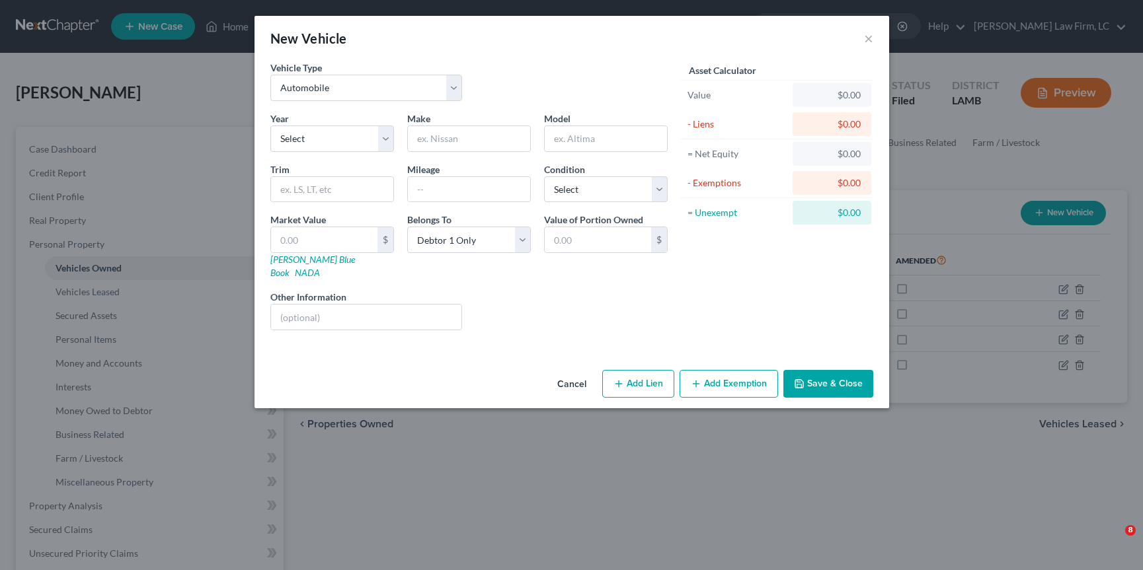
select select "0"
click at [869, 36] on button "×" at bounding box center [868, 38] width 9 height 16
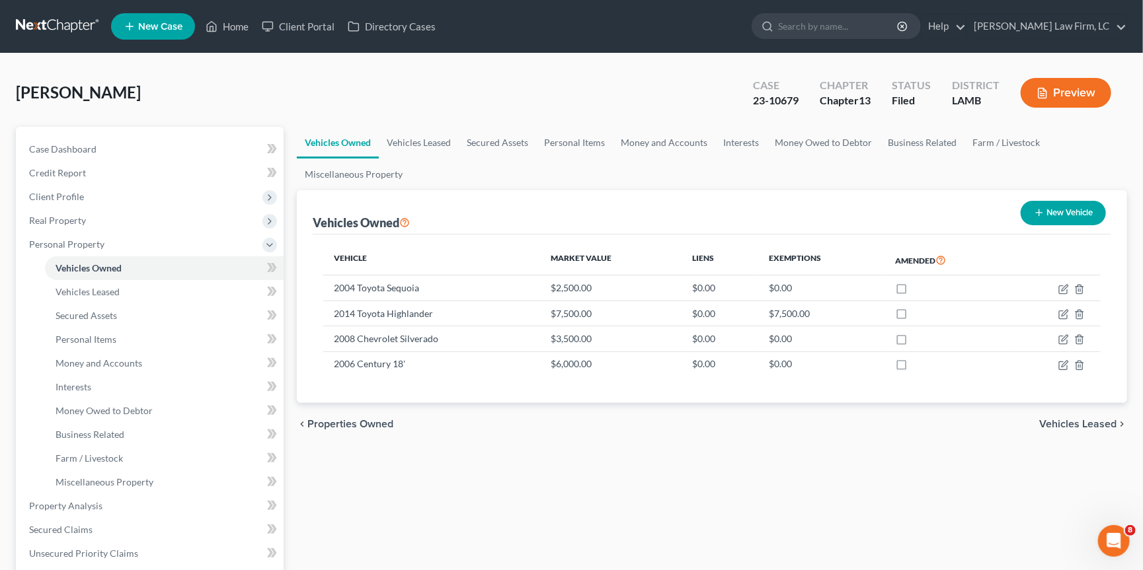
click at [52, 19] on link at bounding box center [58, 27] width 85 height 24
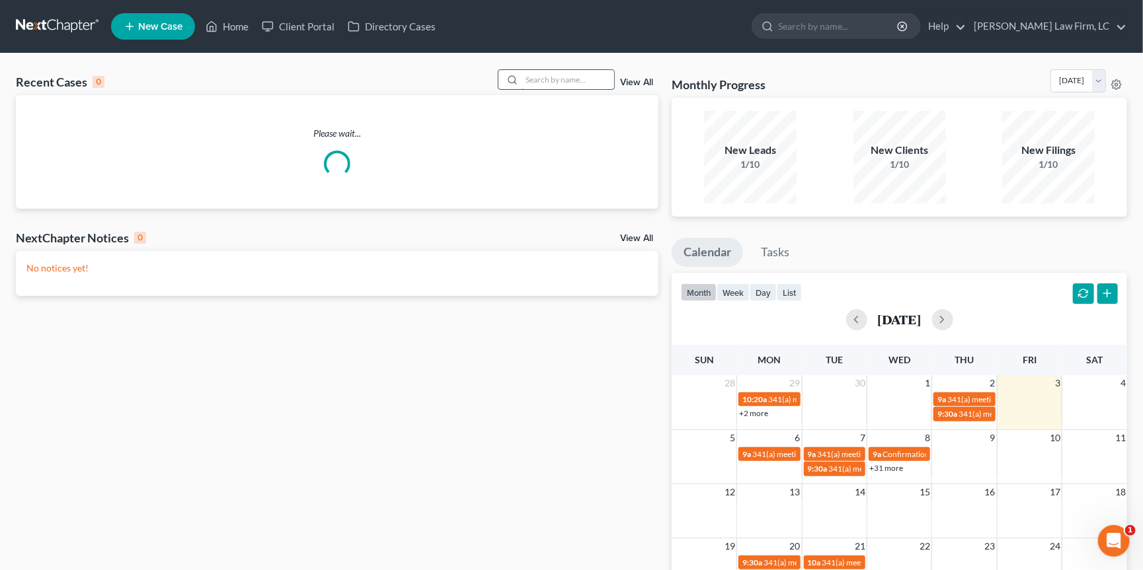
click at [565, 82] on input "search" at bounding box center [567, 79] width 93 height 19
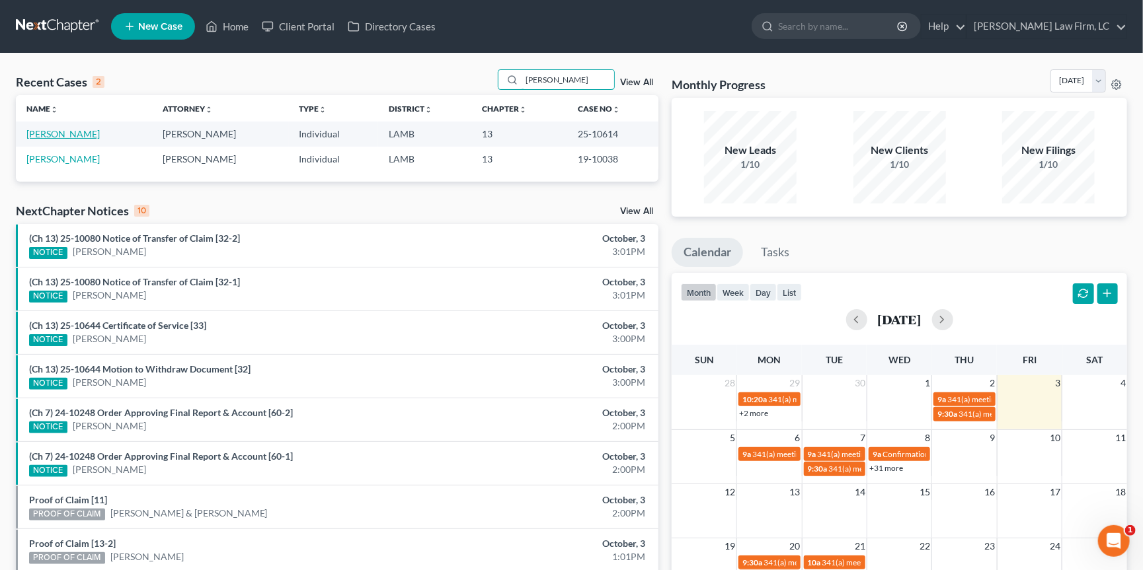
type input "[PERSON_NAME]"
click at [62, 131] on link "[PERSON_NAME]" at bounding box center [62, 133] width 73 height 11
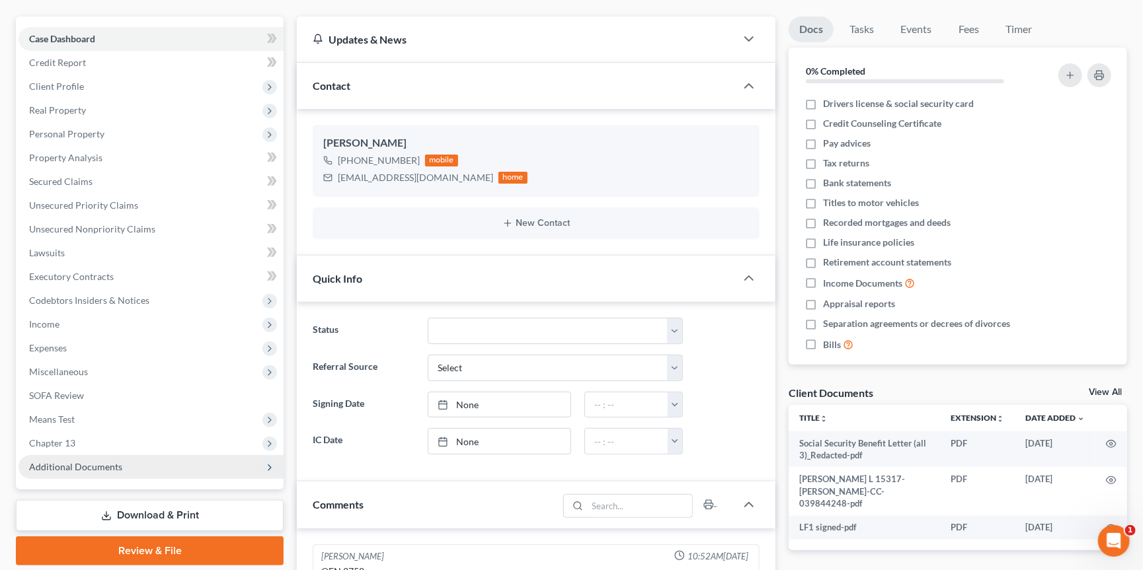
scroll to position [167, 0]
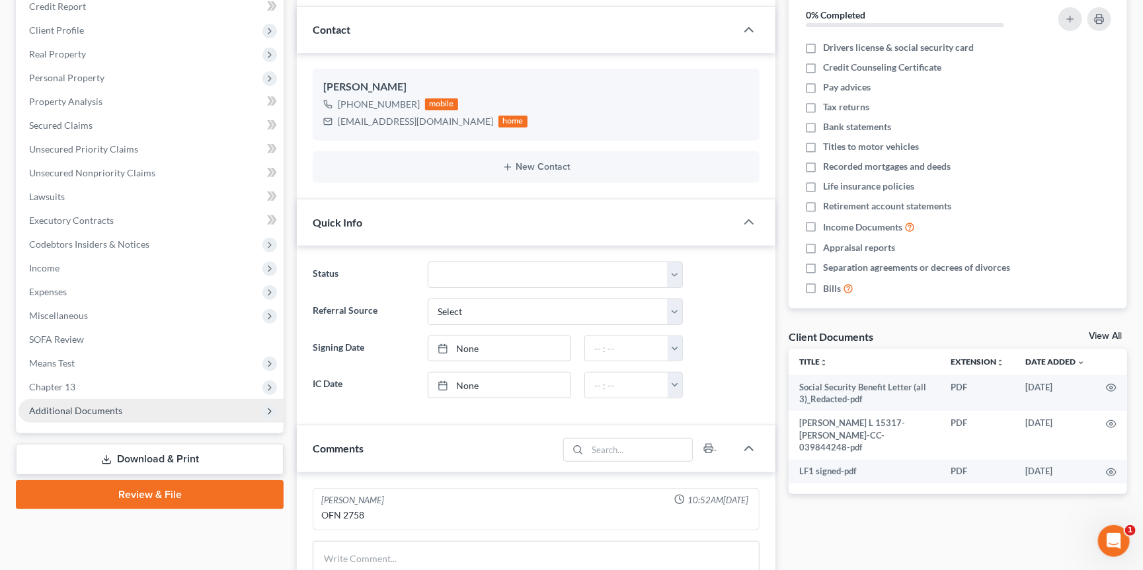
click at [111, 405] on span "Additional Documents" at bounding box center [75, 410] width 93 height 11
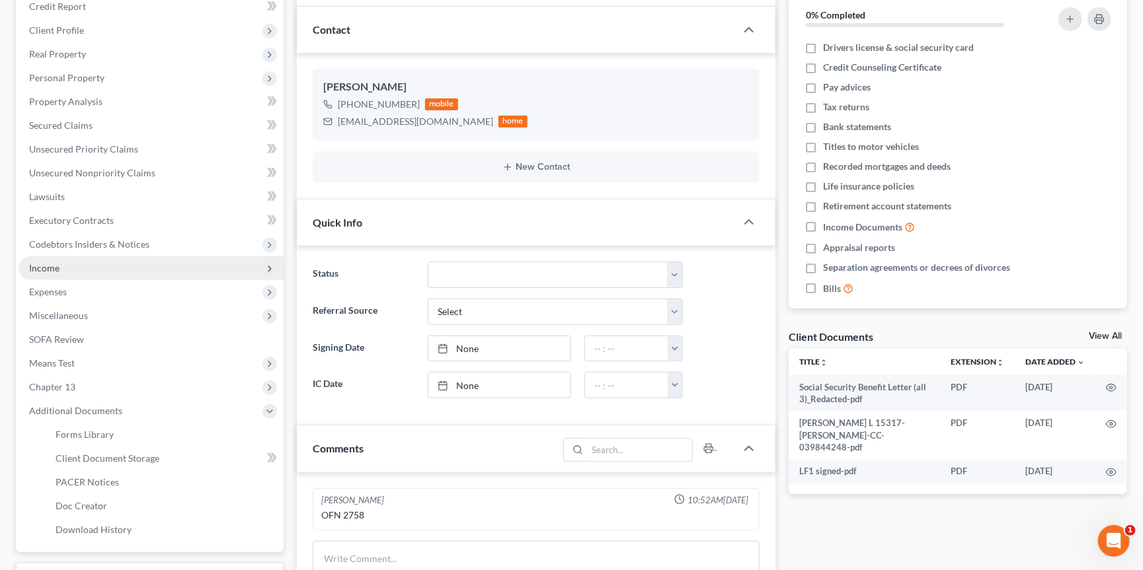
click at [81, 262] on span "Income" at bounding box center [151, 268] width 265 height 24
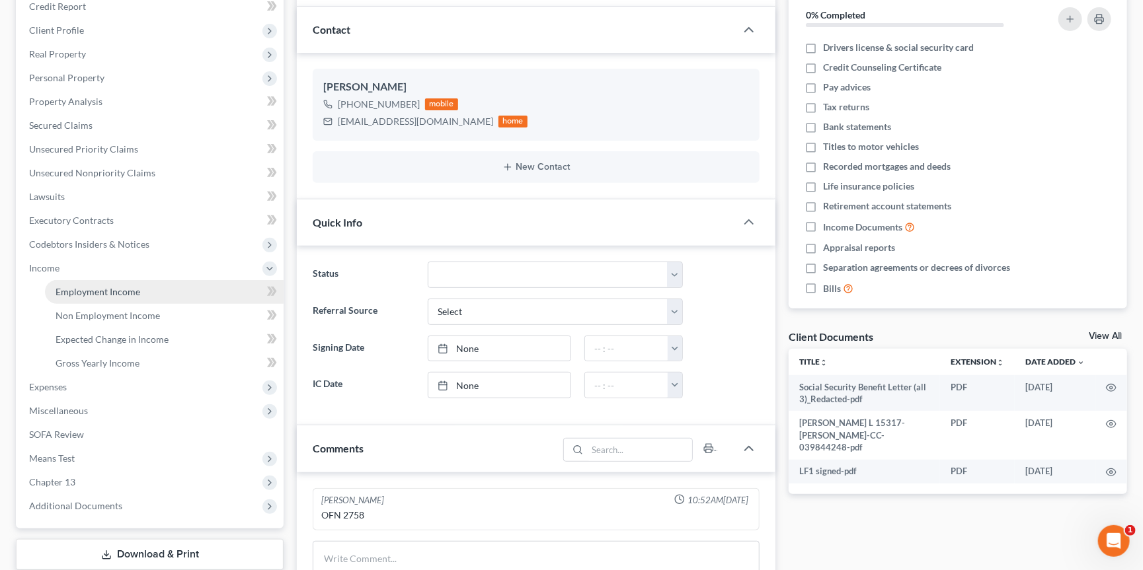
click at [93, 286] on span "Employment Income" at bounding box center [98, 291] width 85 height 11
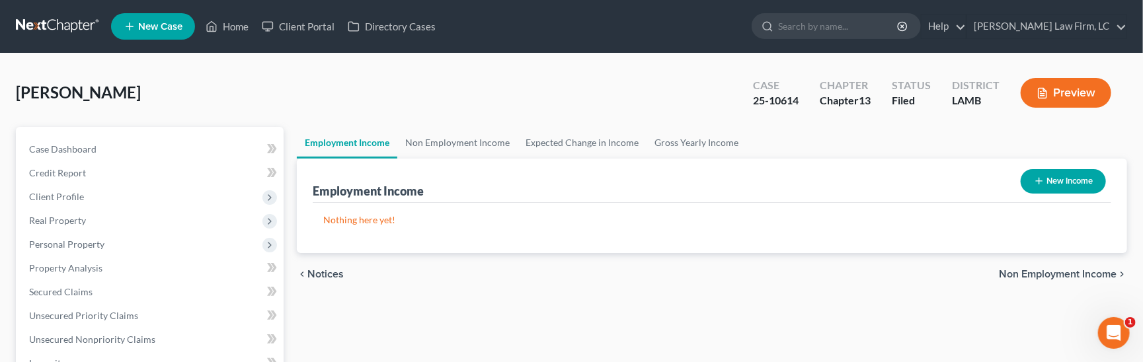
click at [1052, 182] on button "New Income" at bounding box center [1062, 181] width 85 height 24
select select "0"
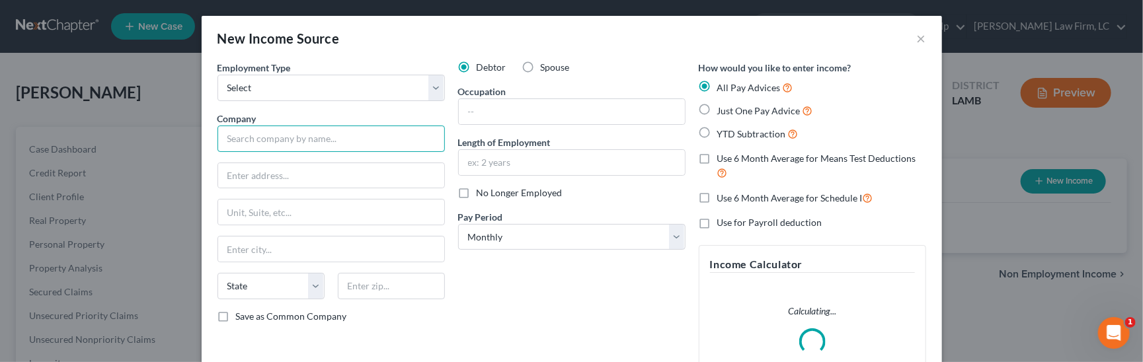
click at [343, 135] on input "text" at bounding box center [330, 139] width 227 height 26
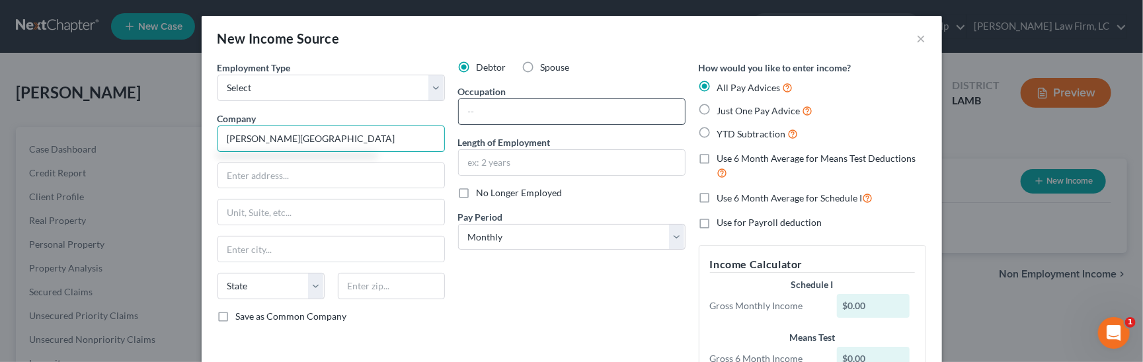
type input "[PERSON_NAME][GEOGRAPHIC_DATA]"
click at [547, 99] on input "text" at bounding box center [572, 111] width 226 height 25
type input "aid"
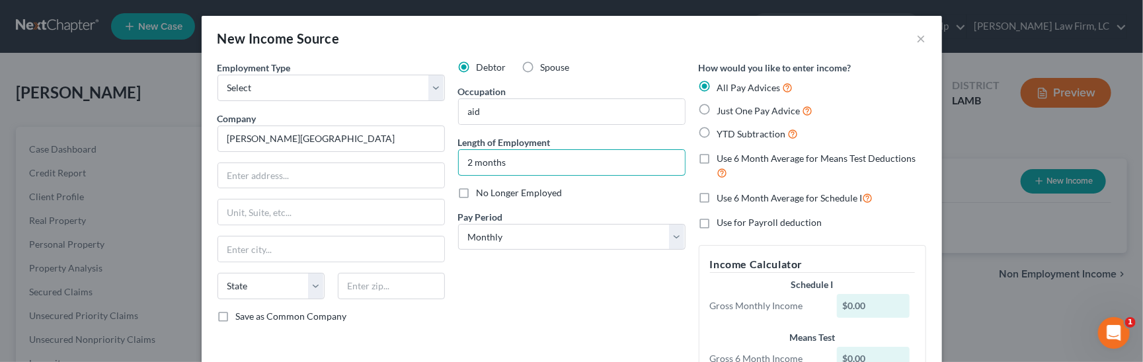
type input "2 months"
click at [761, 105] on span "Just One Pay Advice" at bounding box center [758, 110] width 83 height 11
click at [731, 104] on input "Just One Pay Advice" at bounding box center [726, 107] width 9 height 9
radio input "true"
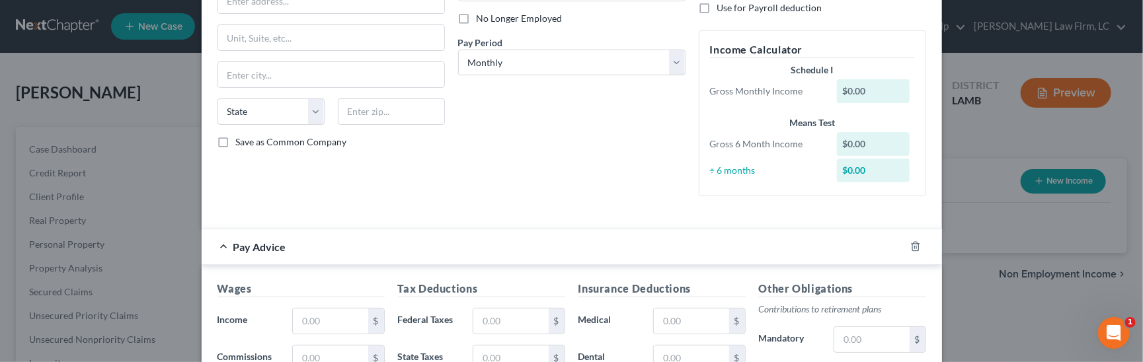
scroll to position [204, 0]
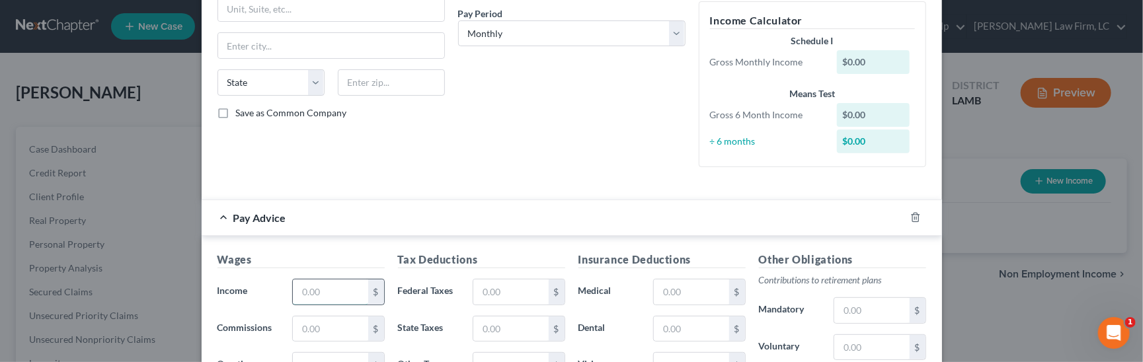
click at [322, 281] on input "text" at bounding box center [330, 292] width 75 height 25
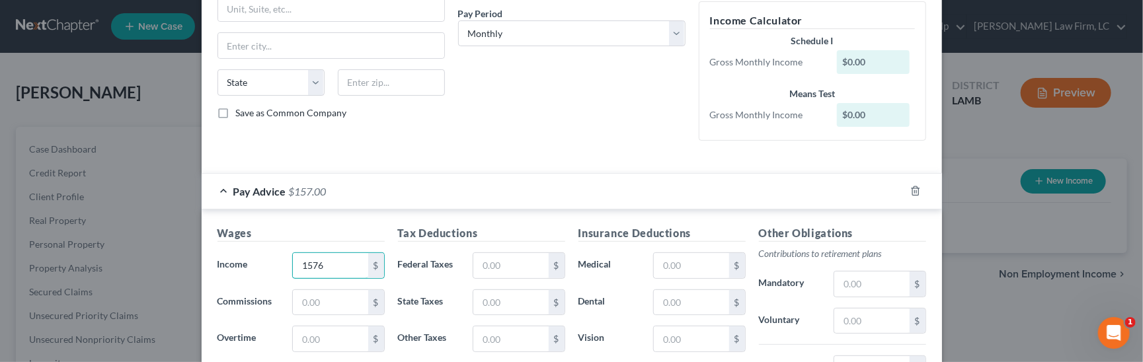
type input "1,576"
click at [527, 258] on input "text" at bounding box center [510, 265] width 75 height 25
click at [514, 260] on input "161.55" at bounding box center [510, 265] width 75 height 25
drag, startPoint x: 477, startPoint y: 252, endPoint x: 411, endPoint y: 239, distance: 67.5
click at [420, 240] on div "Tax Deductions Federal Taxes 161.55 $ State Taxes $ Other Taxes $ Medicare $ So…" at bounding box center [481, 330] width 180 height 211
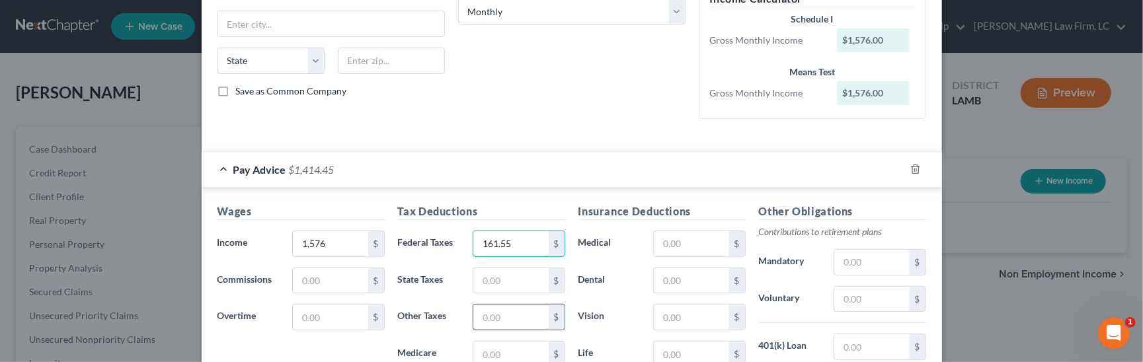
scroll to position [241, 0]
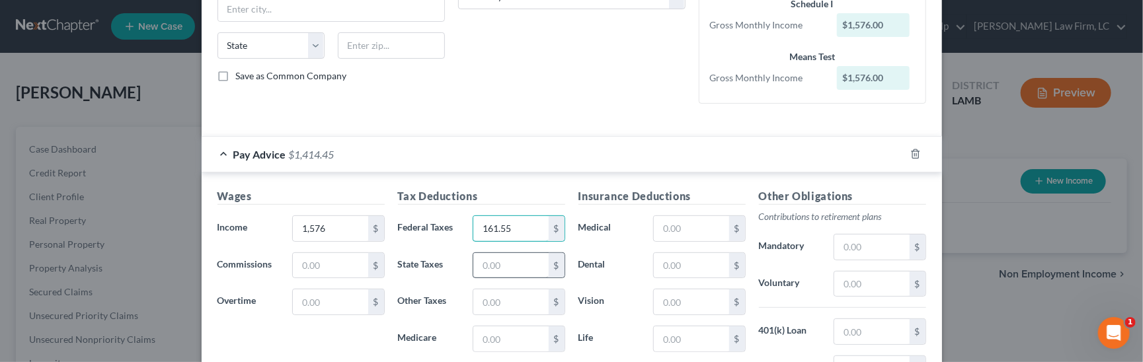
type input "161.55"
click at [508, 253] on input "text" at bounding box center [510, 265] width 75 height 25
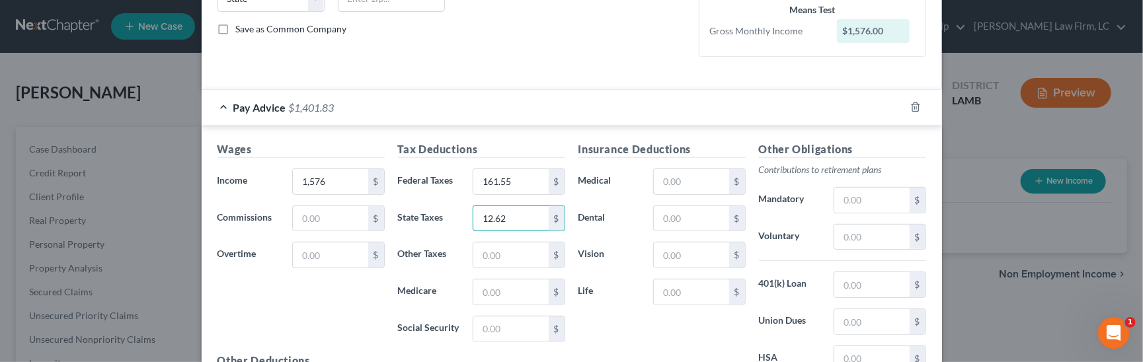
scroll to position [288, 0]
type input "12.62"
click at [506, 281] on input "text" at bounding box center [510, 291] width 75 height 25
type input "22.85"
click at [870, 237] on input "text" at bounding box center [871, 236] width 75 height 25
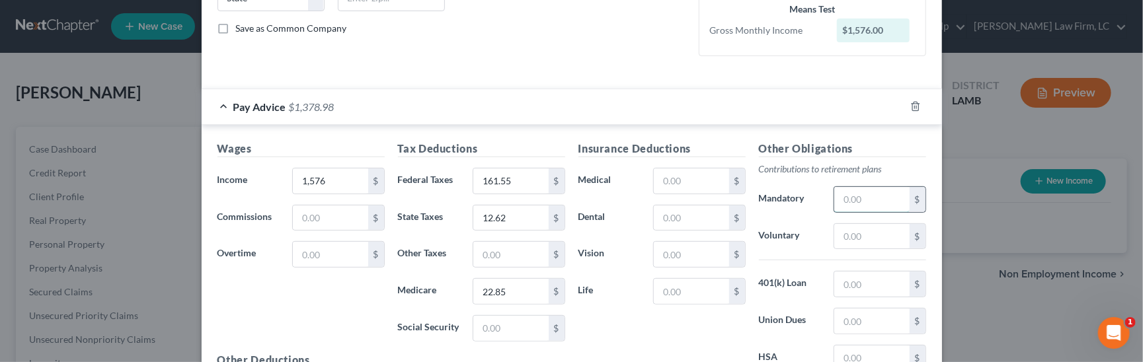
click at [859, 192] on input "text" at bounding box center [871, 199] width 75 height 25
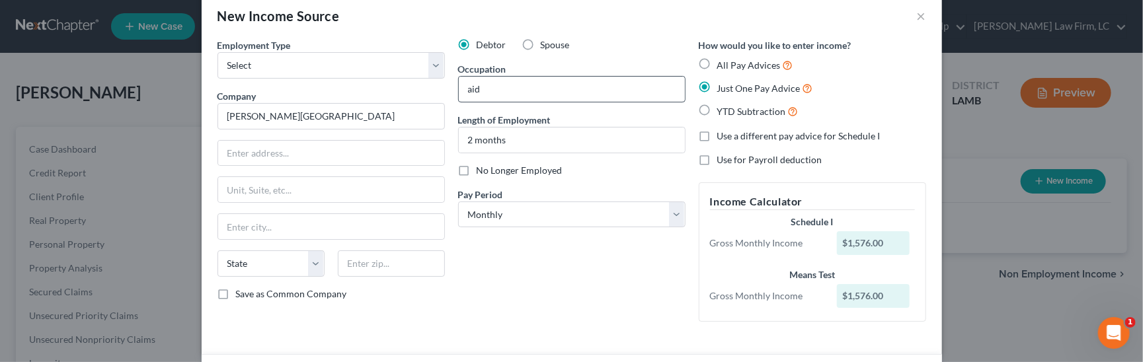
scroll to position [20, 0]
type input "126.08"
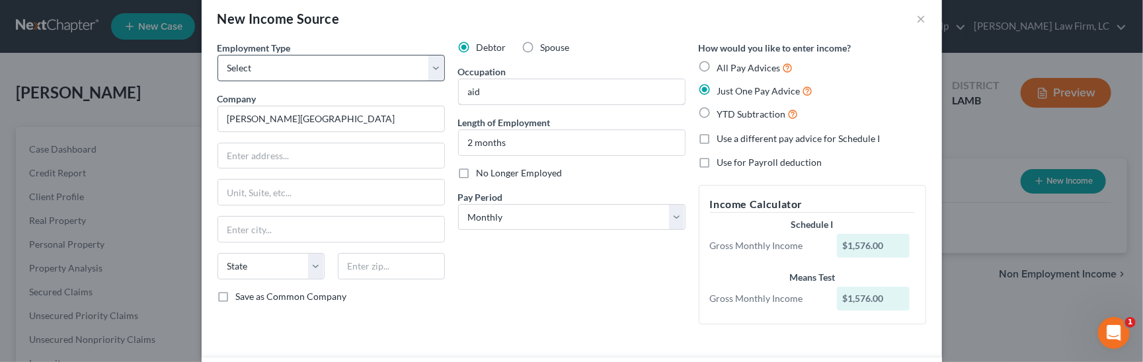
drag, startPoint x: 531, startPoint y: 83, endPoint x: 419, endPoint y: 63, distance: 113.3
click at [419, 63] on div "Employment Type * Select Full or [DEMOGRAPHIC_DATA] Employment Self Employment …" at bounding box center [572, 193] width 722 height 305
drag, startPoint x: 490, startPoint y: 91, endPoint x: 398, endPoint y: 81, distance: 93.0
click at [398, 81] on div "Employment Type * Select Full or [DEMOGRAPHIC_DATA] Employment Self Employment …" at bounding box center [572, 193] width 722 height 305
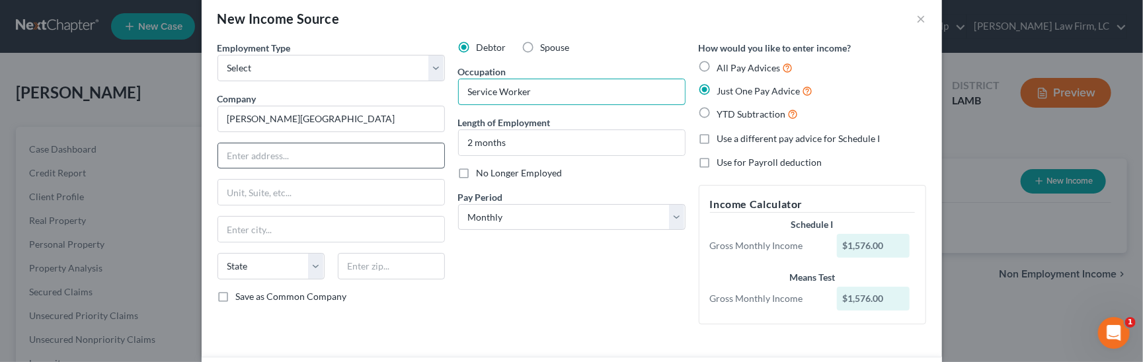
type input "Service Worker"
type input "P.O. Box"
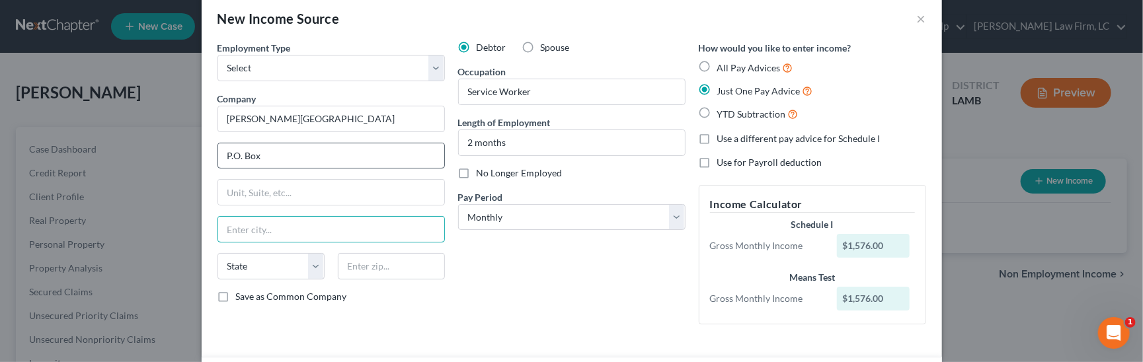
type input "L"
click at [327, 146] on input "P.O. Box" at bounding box center [331, 155] width 226 height 25
click at [331, 151] on input "P.O. Box" at bounding box center [331, 155] width 226 height 25
type input "P.O. Box 1130"
type input "l"
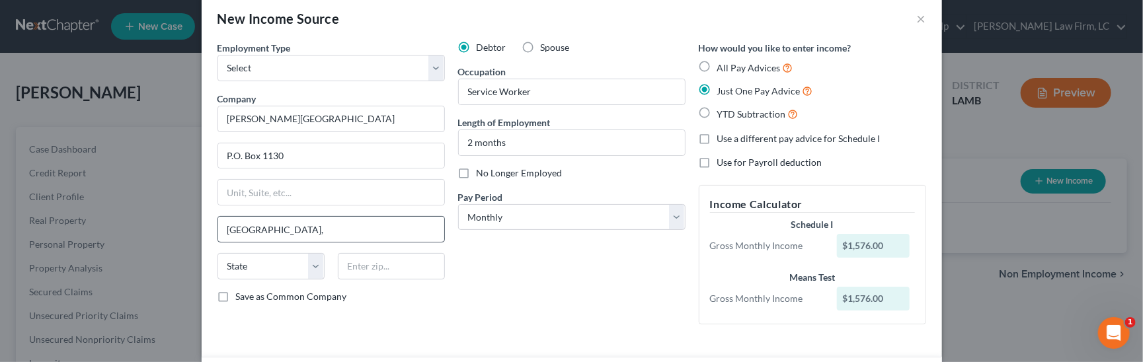
click at [340, 241] on div "Employment Type * Select Full or [DEMOGRAPHIC_DATA] Employment Self Employment …" at bounding box center [331, 188] width 241 height 294
click at [341, 231] on input "[GEOGRAPHIC_DATA]," at bounding box center [331, 229] width 226 height 25
type input "[PERSON_NAME]"
select select "19"
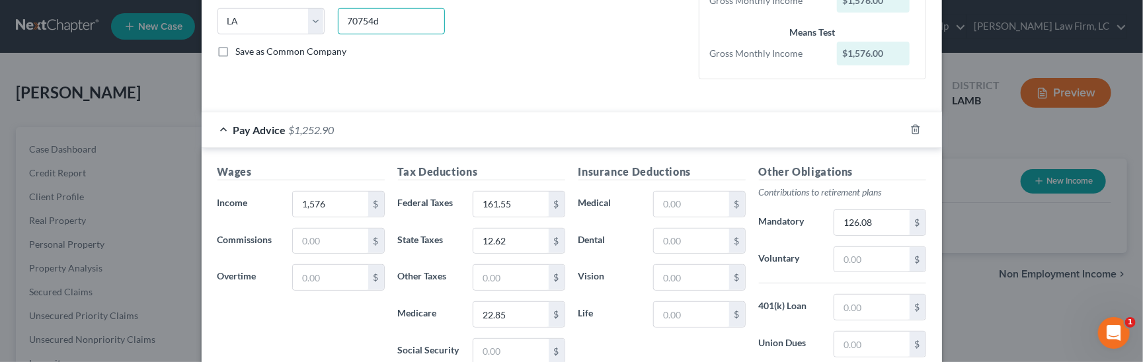
scroll to position [266, 0]
type input "70754d"
drag, startPoint x: 513, startPoint y: 193, endPoint x: 365, endPoint y: 169, distance: 150.1
click at [365, 169] on div "Wages Income * 1,576 $ Commissions $ Overtime $ Tax Deductions Federal Taxes 16…" at bounding box center [391, 311] width 361 height 297
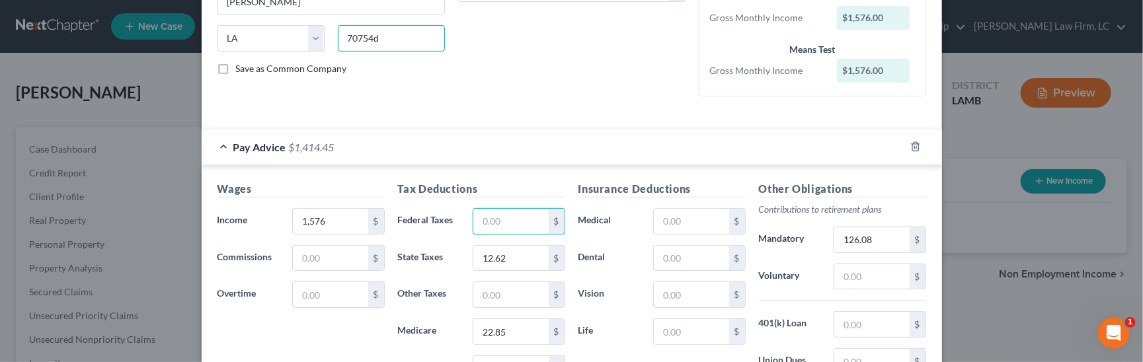
click at [416, 39] on input "70754d" at bounding box center [391, 38] width 107 height 26
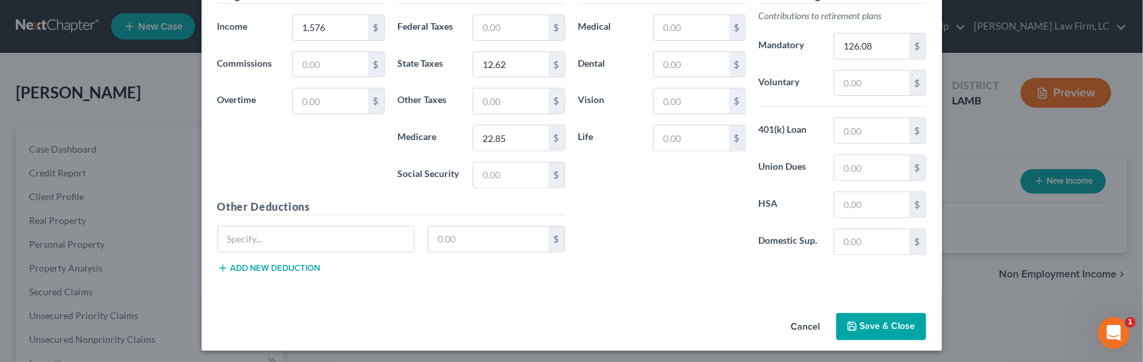
type input "70754"
click at [884, 323] on button "Save & Close" at bounding box center [881, 327] width 90 height 28
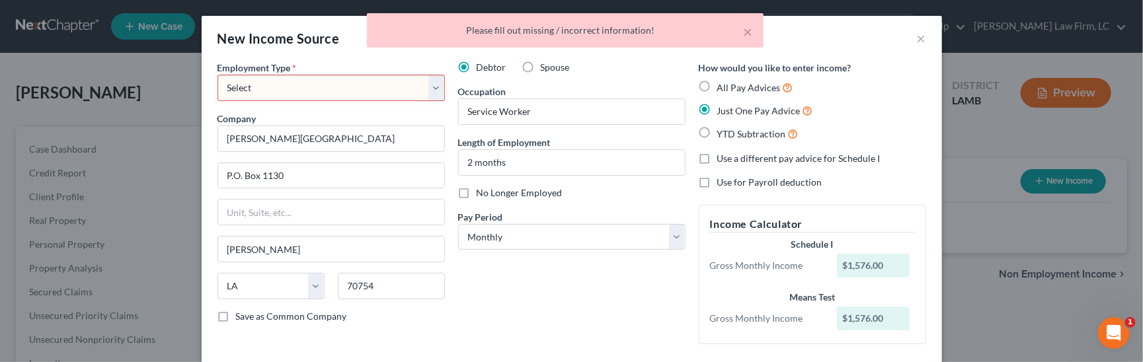
scroll to position [0, 0]
select select "0"
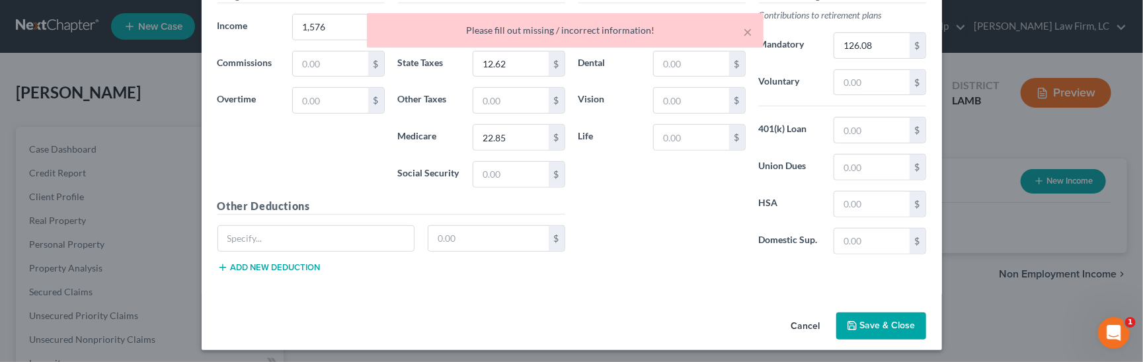
click at [903, 324] on button "Save & Close" at bounding box center [881, 327] width 90 height 28
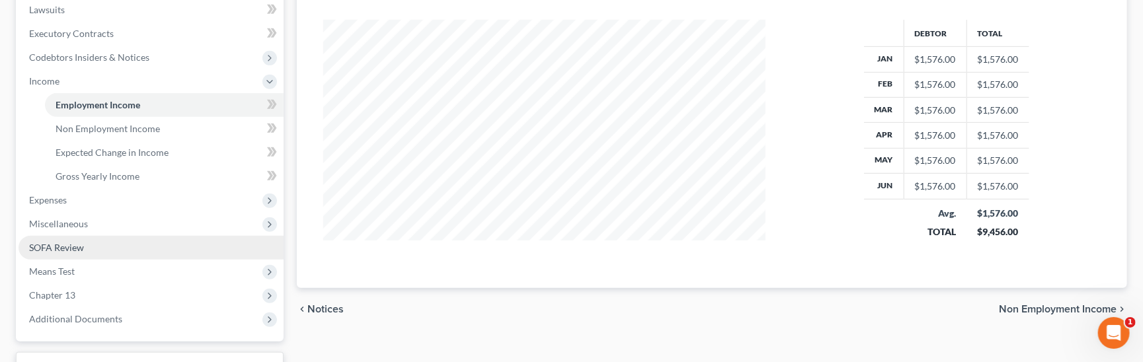
scroll to position [359, 0]
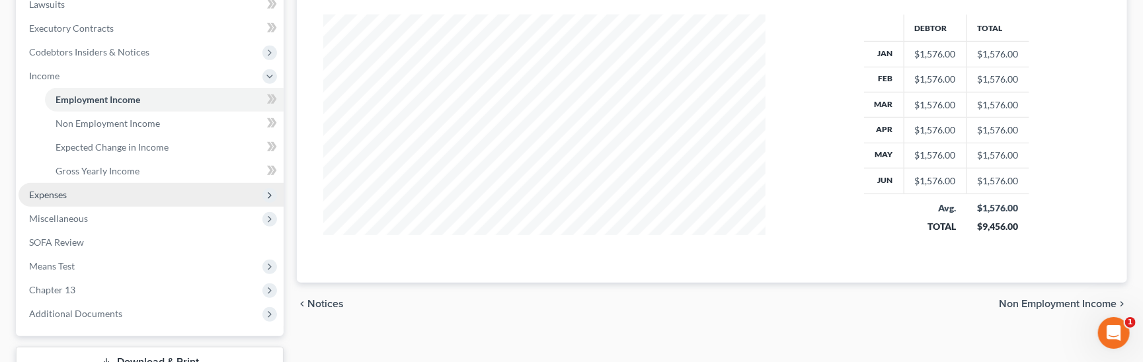
click at [147, 183] on span "Expenses" at bounding box center [151, 195] width 265 height 24
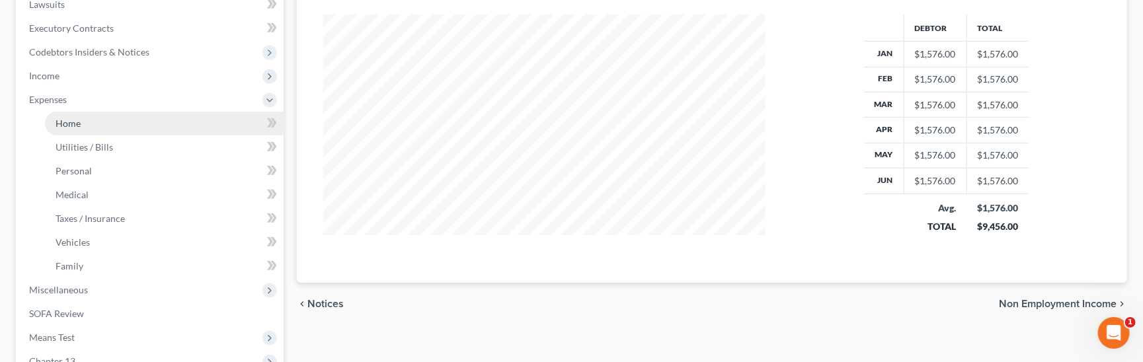
click at [147, 115] on link "Home" at bounding box center [164, 124] width 239 height 24
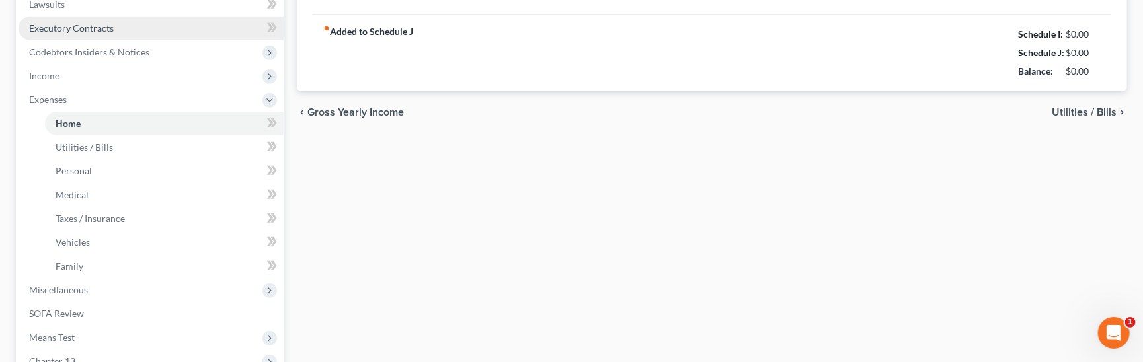
type input "1,093.10"
type input "0.00"
radio input "true"
type input "0.00"
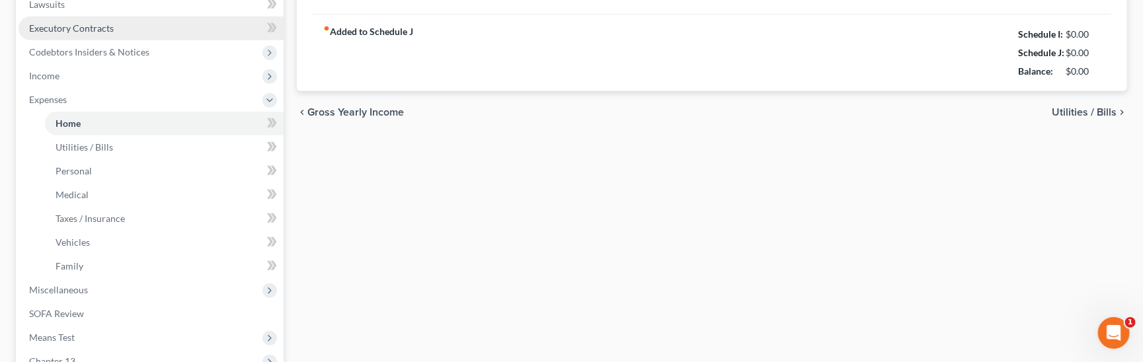
type input "0.00"
type input "100.00"
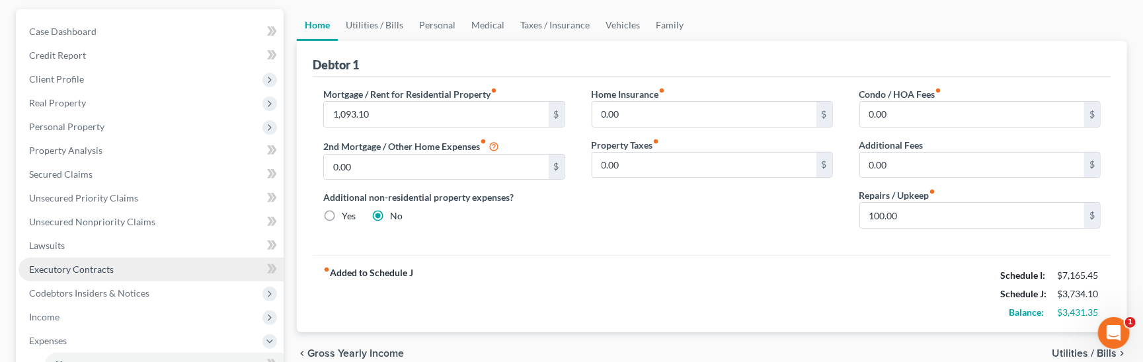
scroll to position [93, 0]
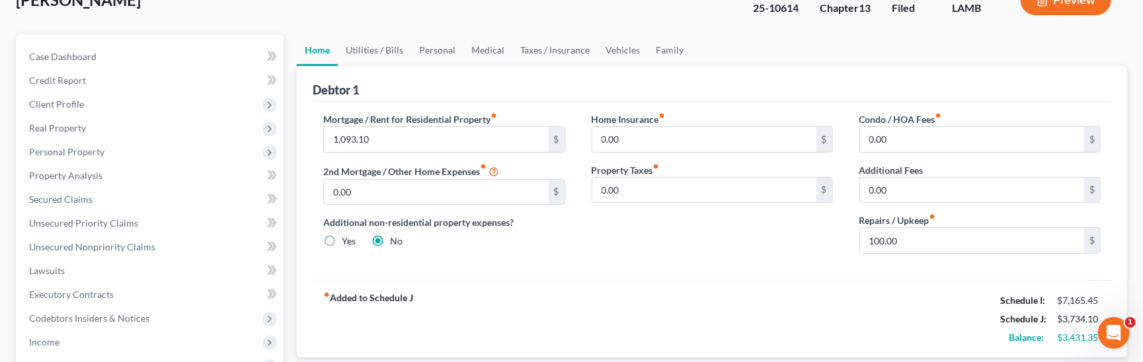
click at [367, 52] on link "Utilities / Bills" at bounding box center [374, 50] width 73 height 32
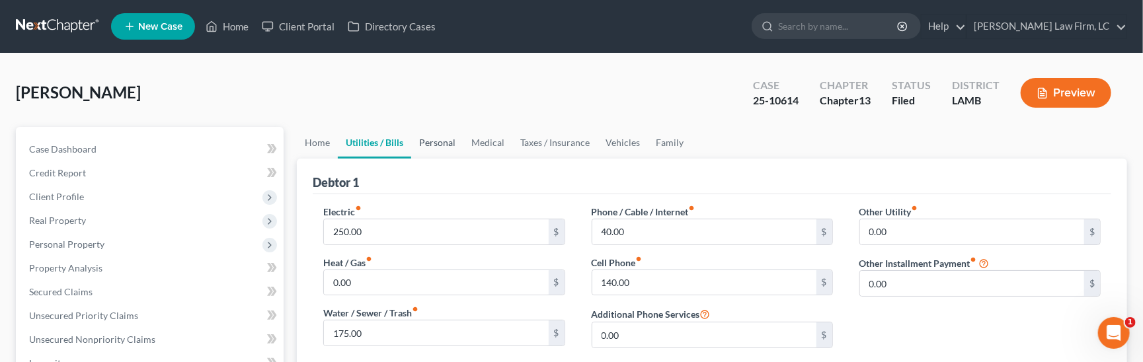
click at [424, 141] on link "Personal" at bounding box center [437, 143] width 52 height 32
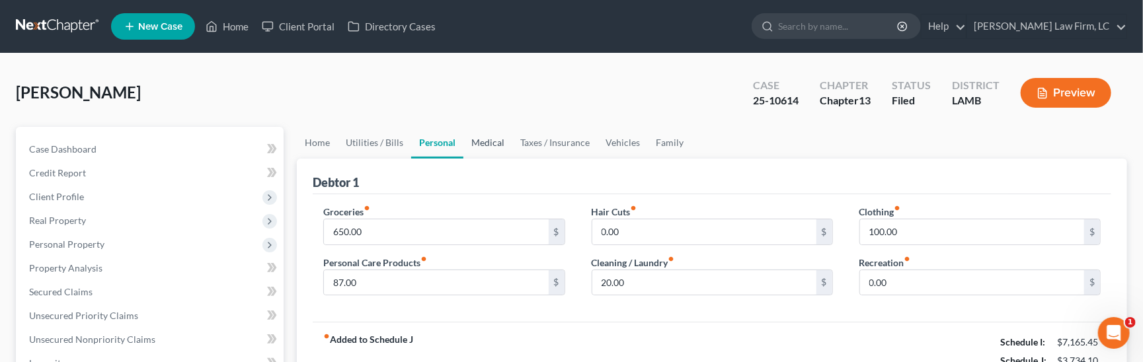
click at [478, 137] on link "Medical" at bounding box center [487, 143] width 49 height 32
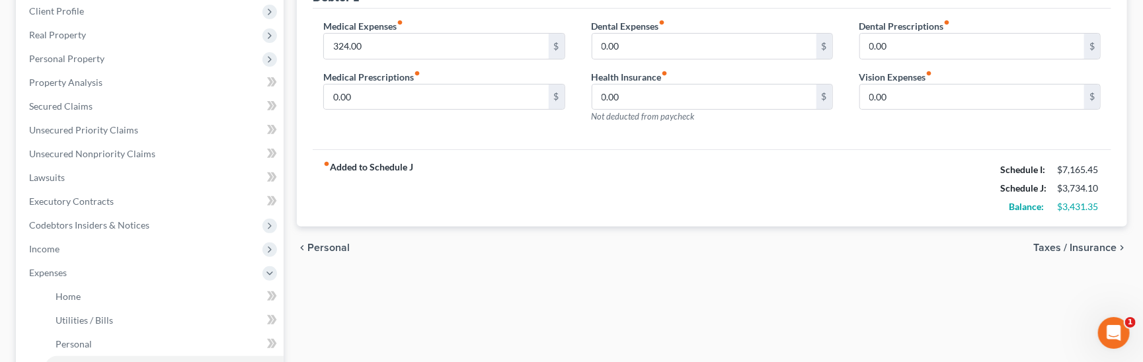
scroll to position [172, 0]
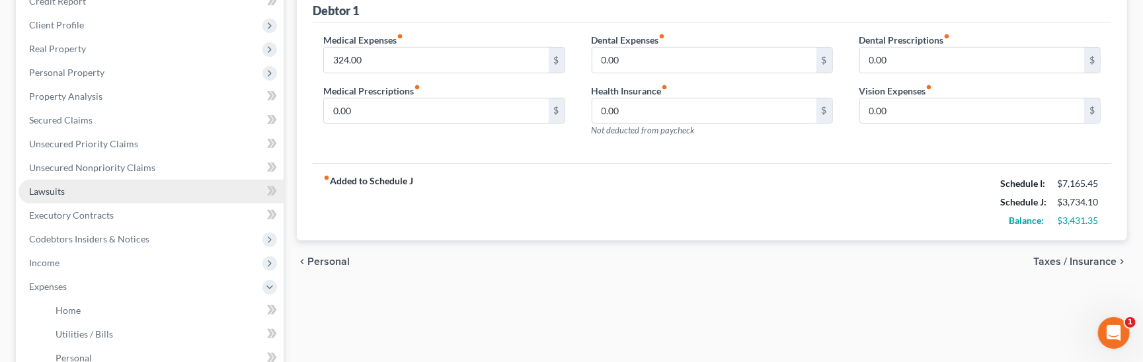
click at [117, 191] on link "Lawsuits" at bounding box center [151, 192] width 265 height 24
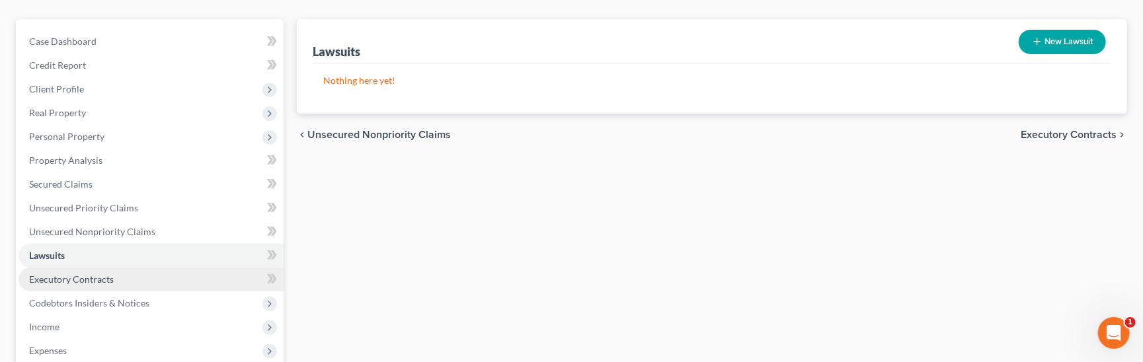
scroll to position [176, 0]
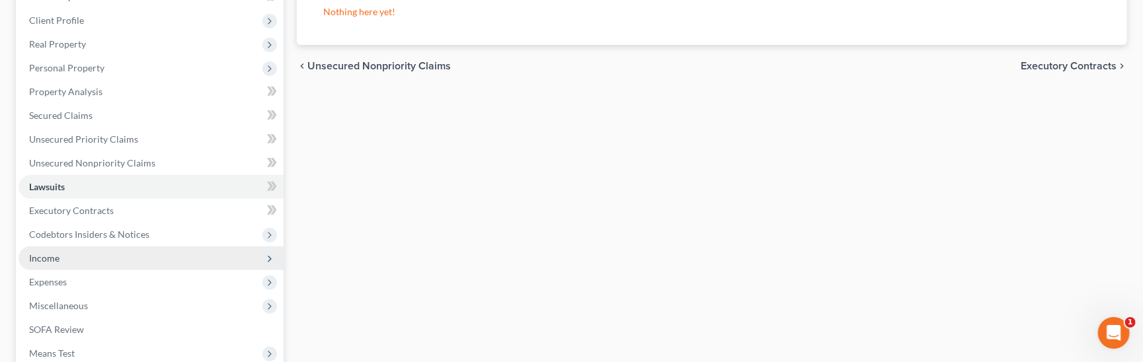
click at [120, 249] on span "Income" at bounding box center [151, 259] width 265 height 24
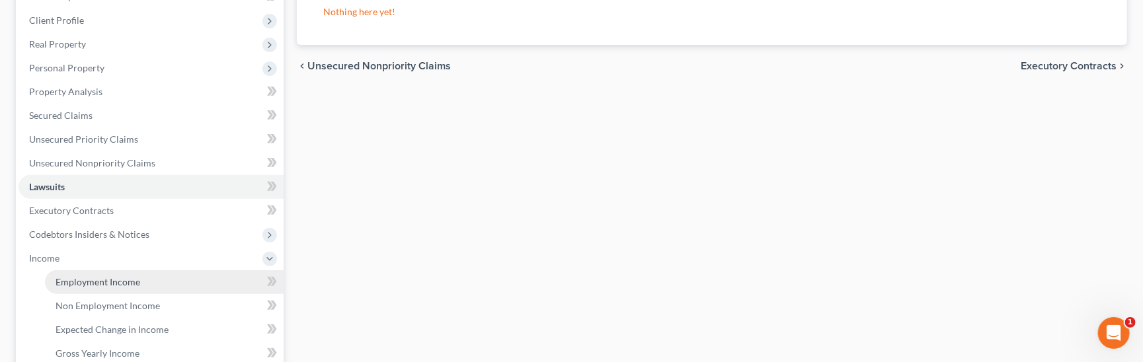
click at [127, 276] on span "Employment Income" at bounding box center [98, 281] width 85 height 11
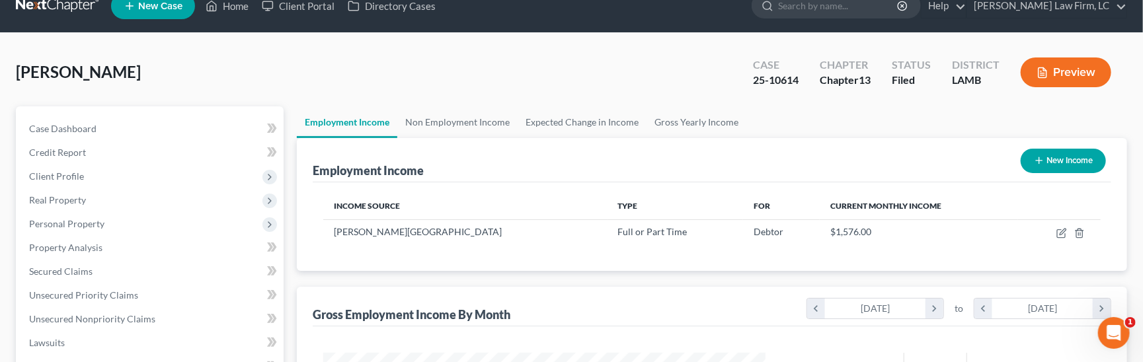
scroll to position [21, 0]
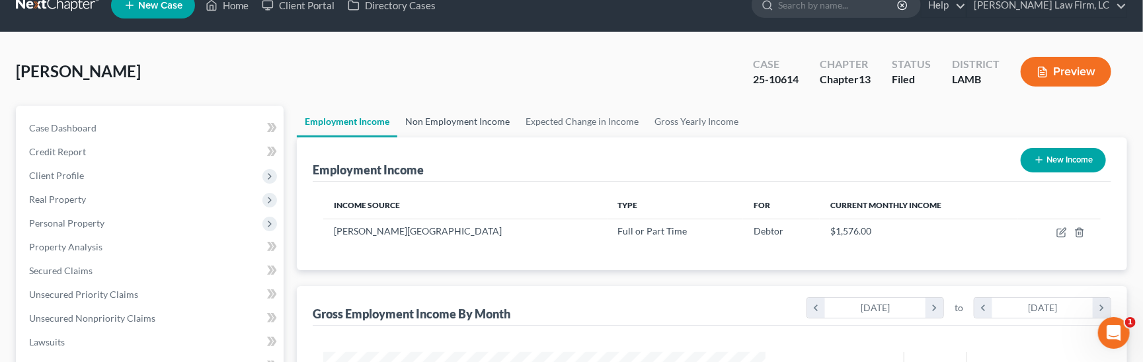
click at [482, 120] on link "Non Employment Income" at bounding box center [457, 122] width 120 height 32
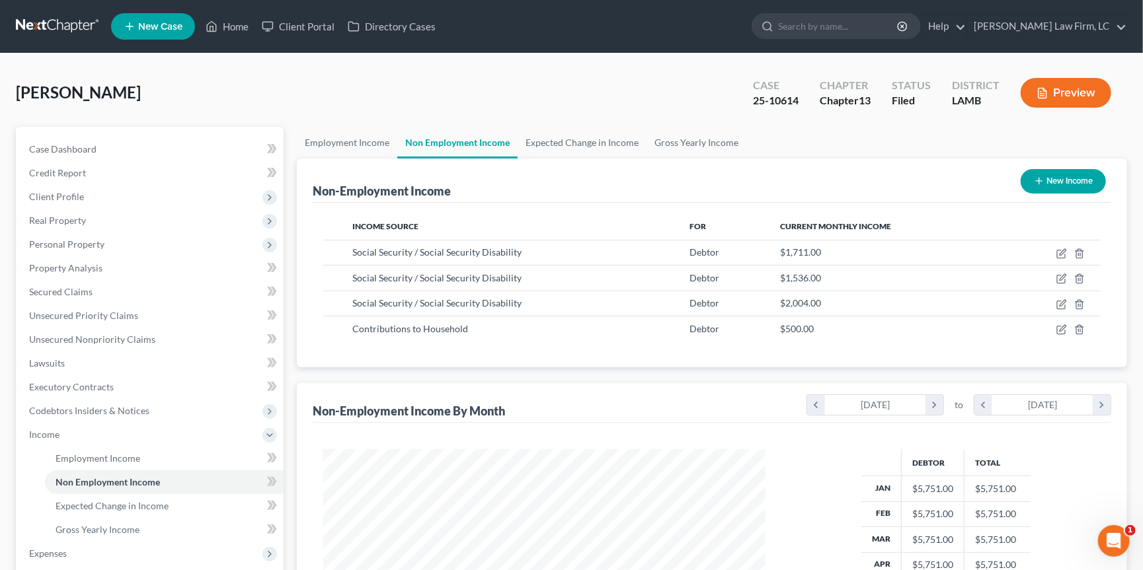
drag, startPoint x: 43, startPoint y: 24, endPoint x: 65, endPoint y: 56, distance: 39.4
click at [43, 24] on link at bounding box center [58, 27] width 85 height 24
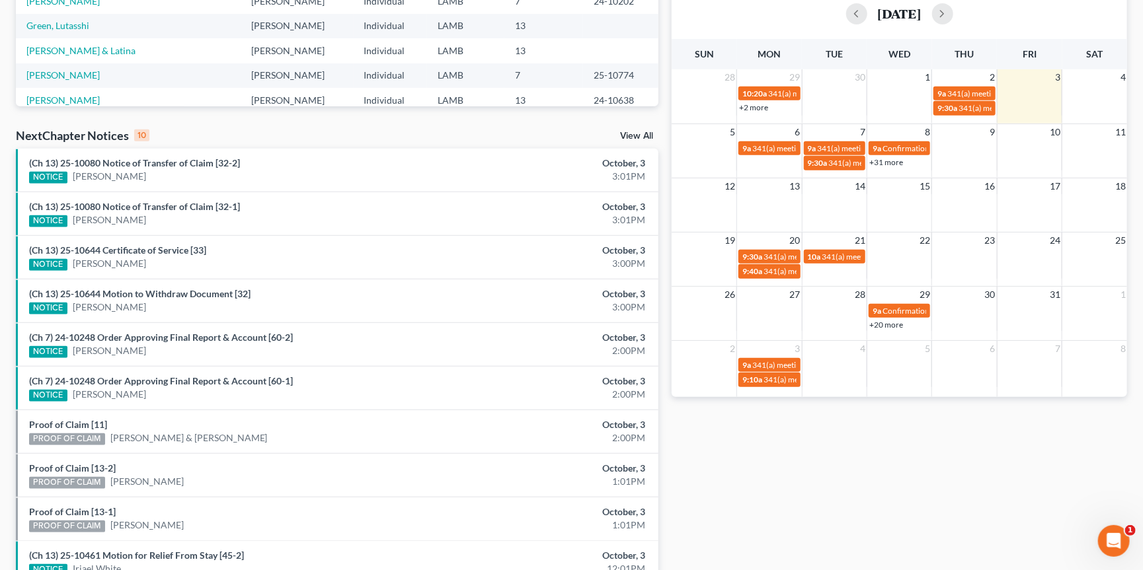
scroll to position [358, 0]
